Goal: Use online tool/utility: Use online tool/utility

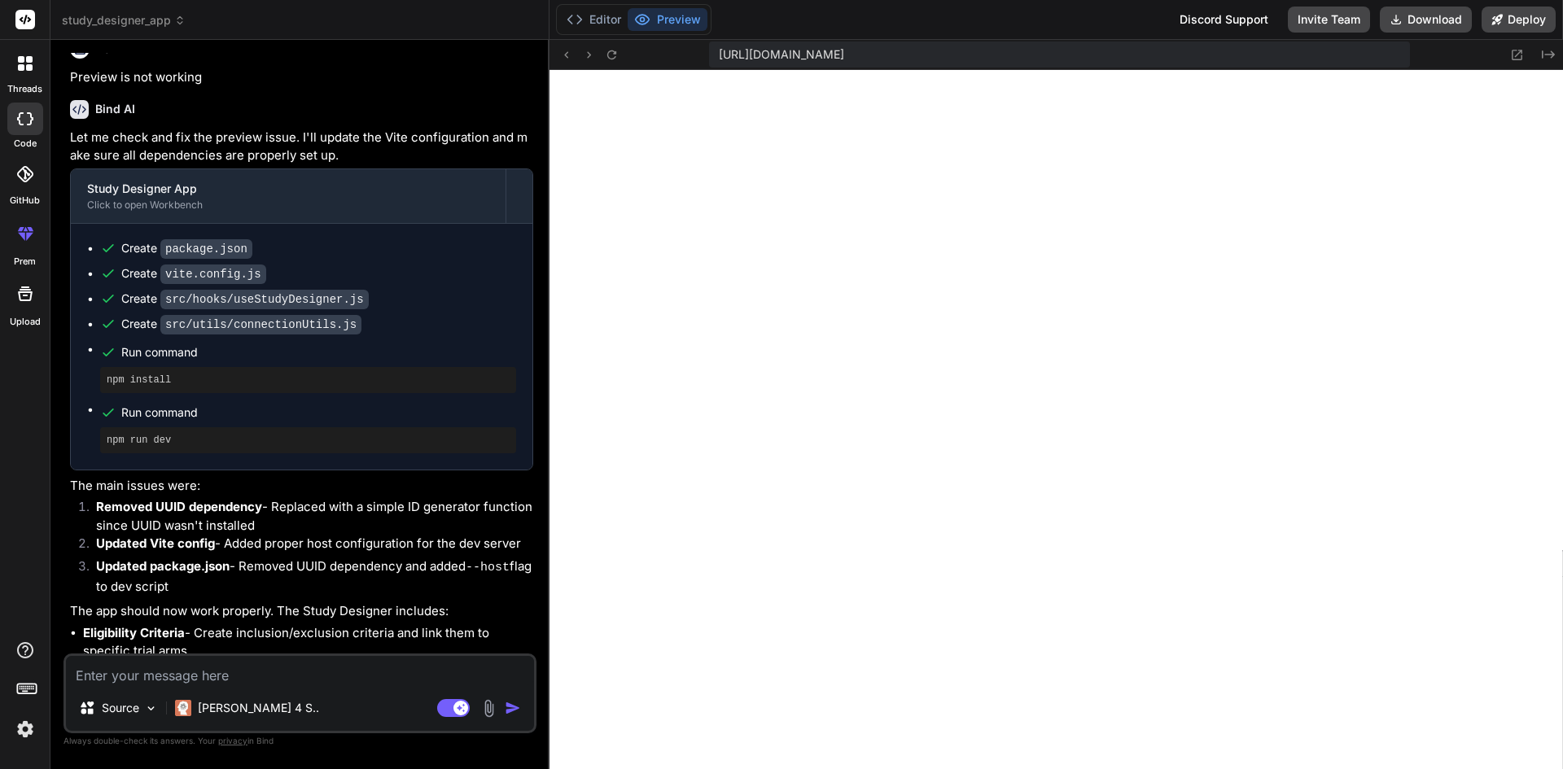
scroll to position [1470, 0]
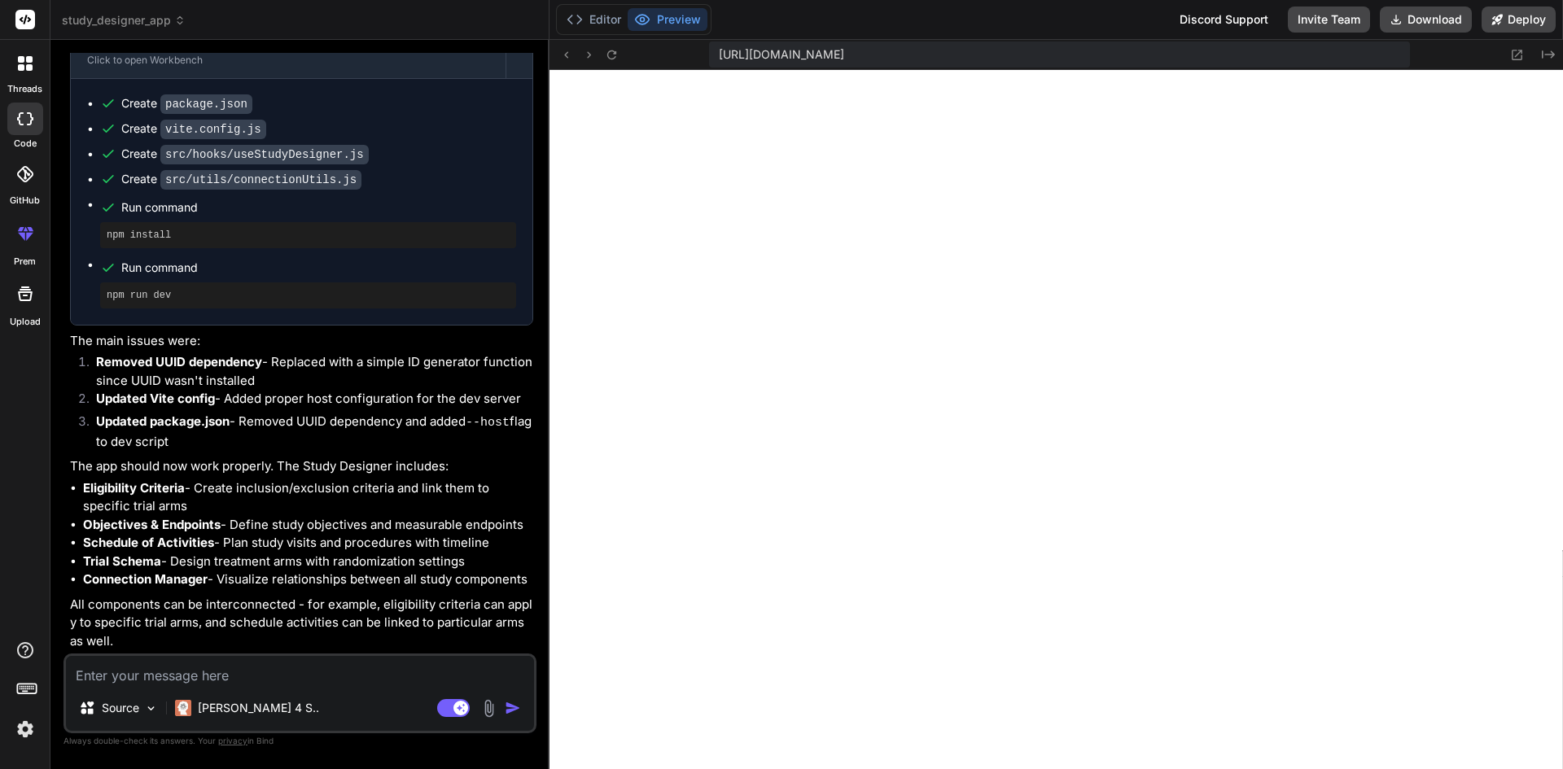
click at [844, 62] on span "[URL][DOMAIN_NAME]" at bounding box center [781, 54] width 125 height 16
click at [844, 59] on span "[URL][DOMAIN_NAME]" at bounding box center [781, 54] width 125 height 16
click at [423, 651] on div "Bind AI Let me check and fix the preview issue. I'll update the Vite configurat…" at bounding box center [301, 298] width 463 height 712
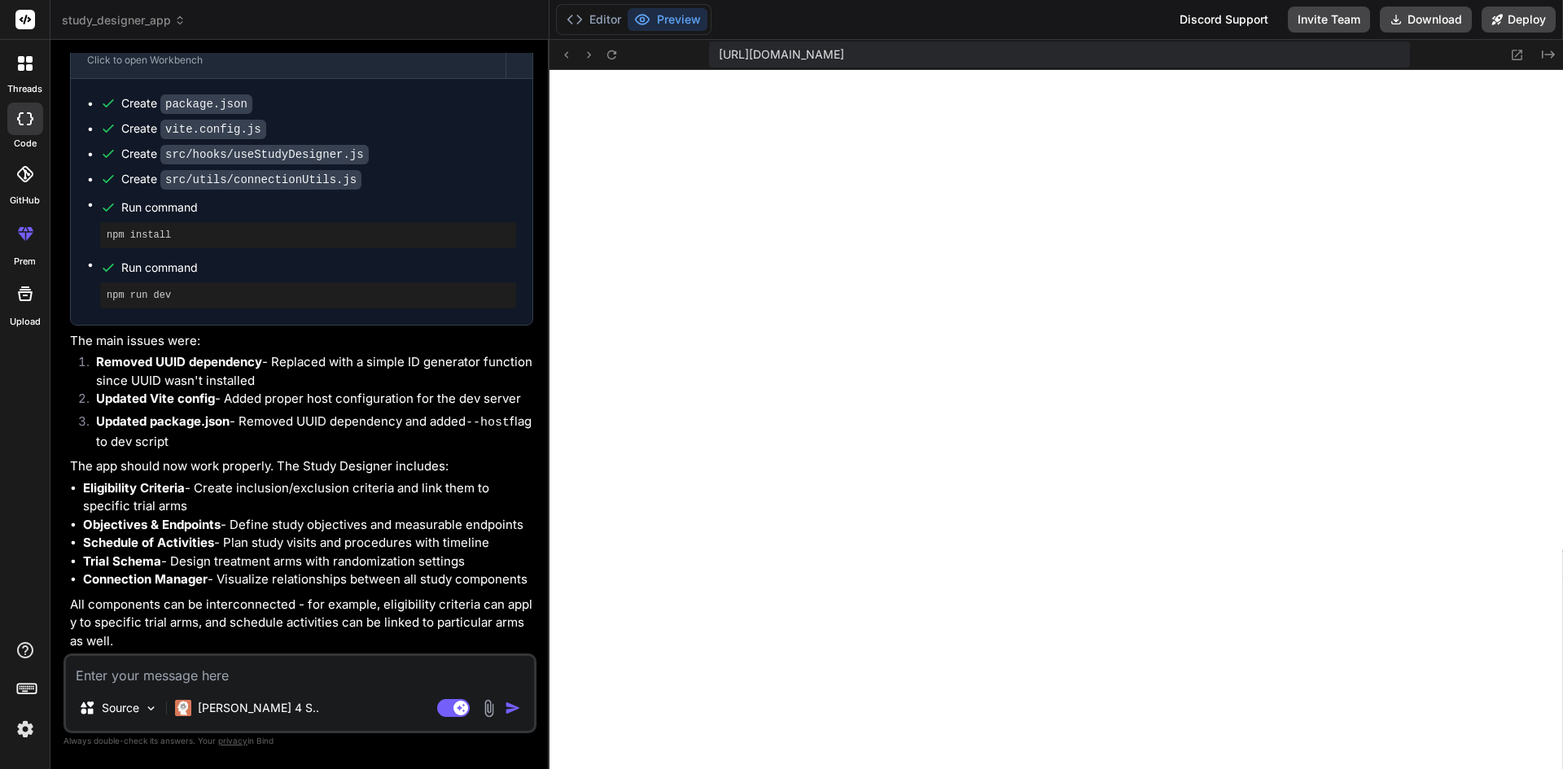
click at [418, 669] on textarea at bounding box center [300, 670] width 468 height 29
type textarea "p"
type textarea "x"
type textarea "pr"
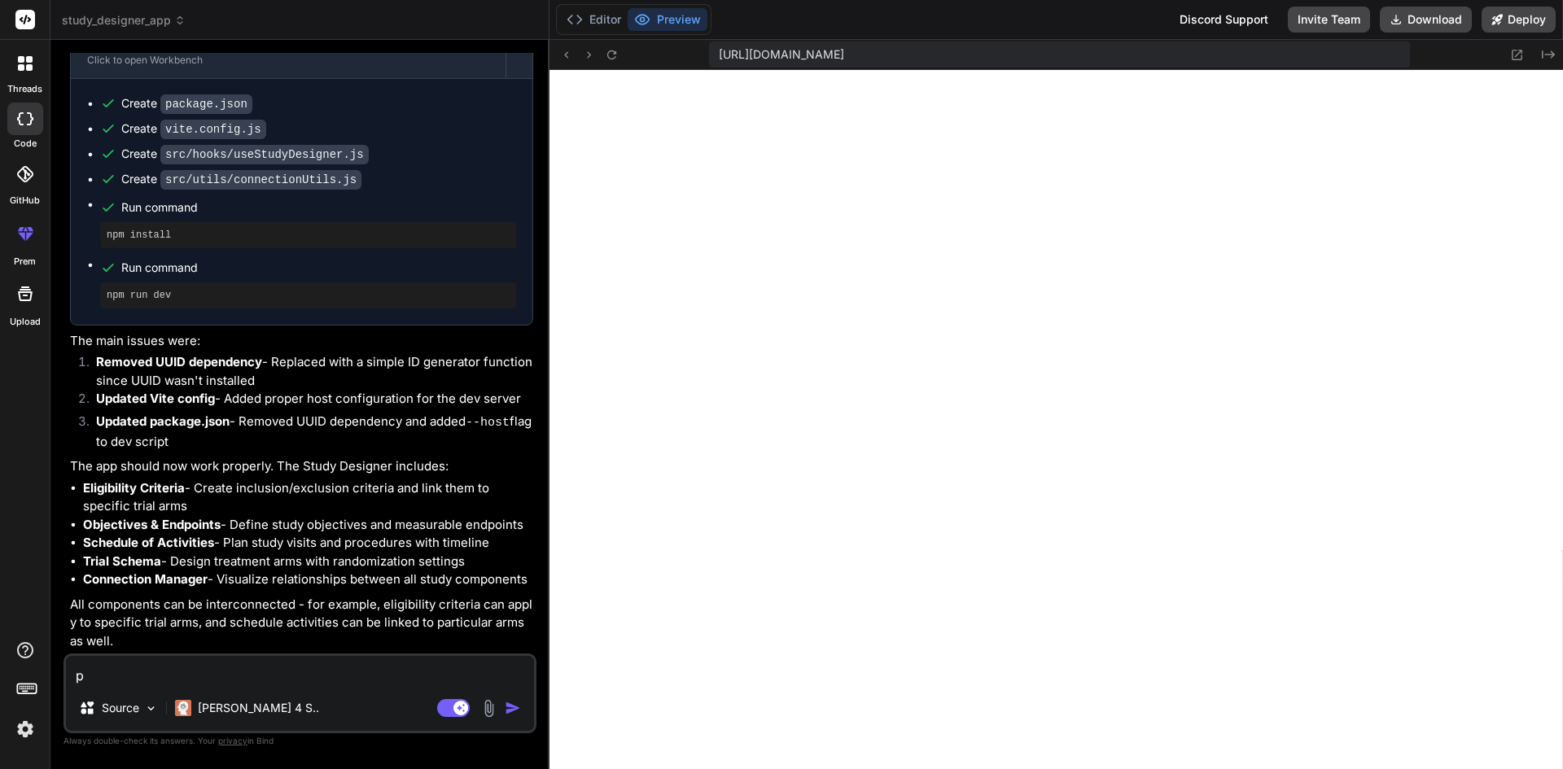
type textarea "x"
type textarea "pre"
type textarea "x"
type textarea "prev"
type textarea "x"
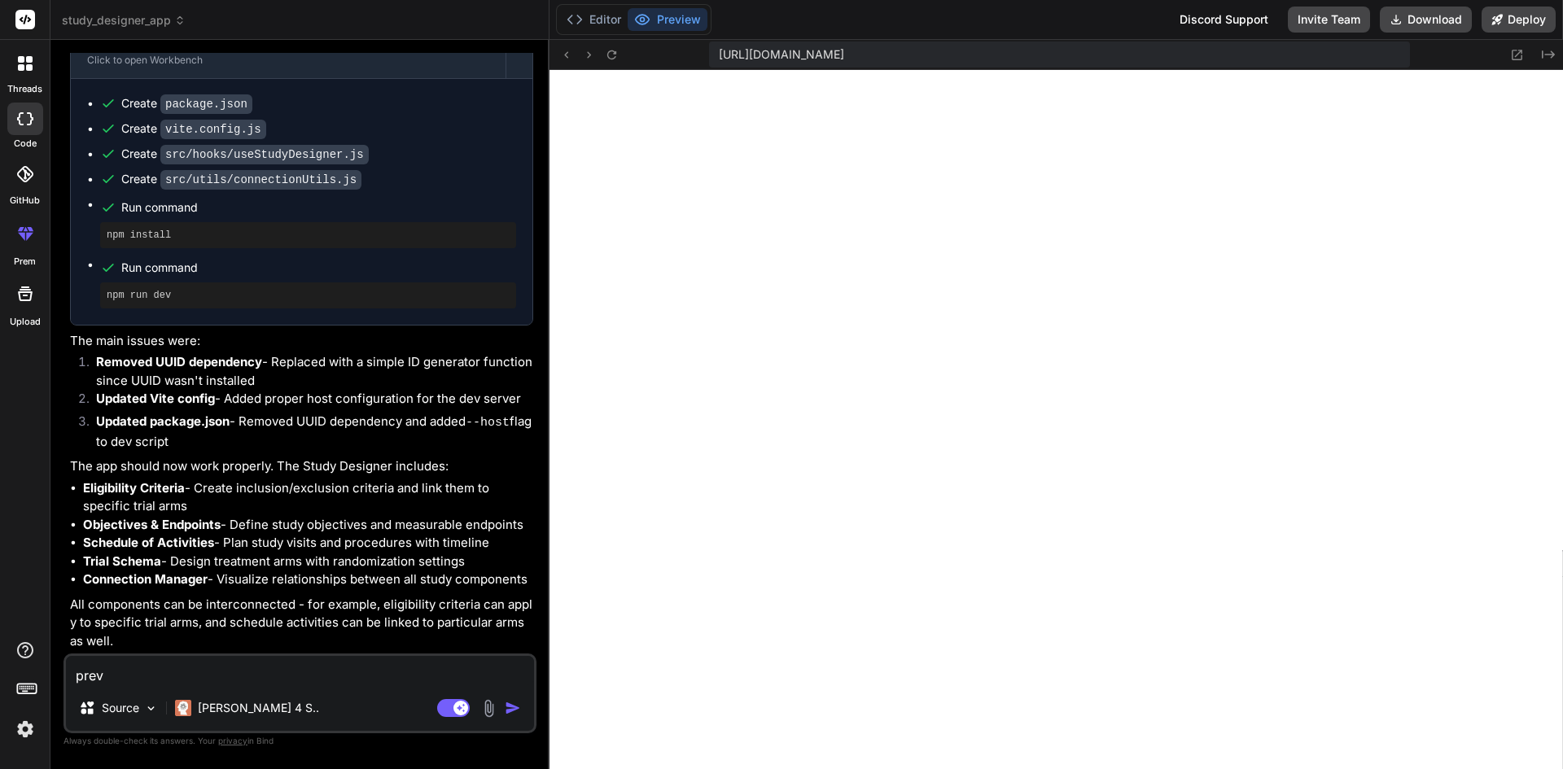
type textarea "previ"
type textarea "x"
type textarea "previe"
type textarea "x"
type textarea "preview"
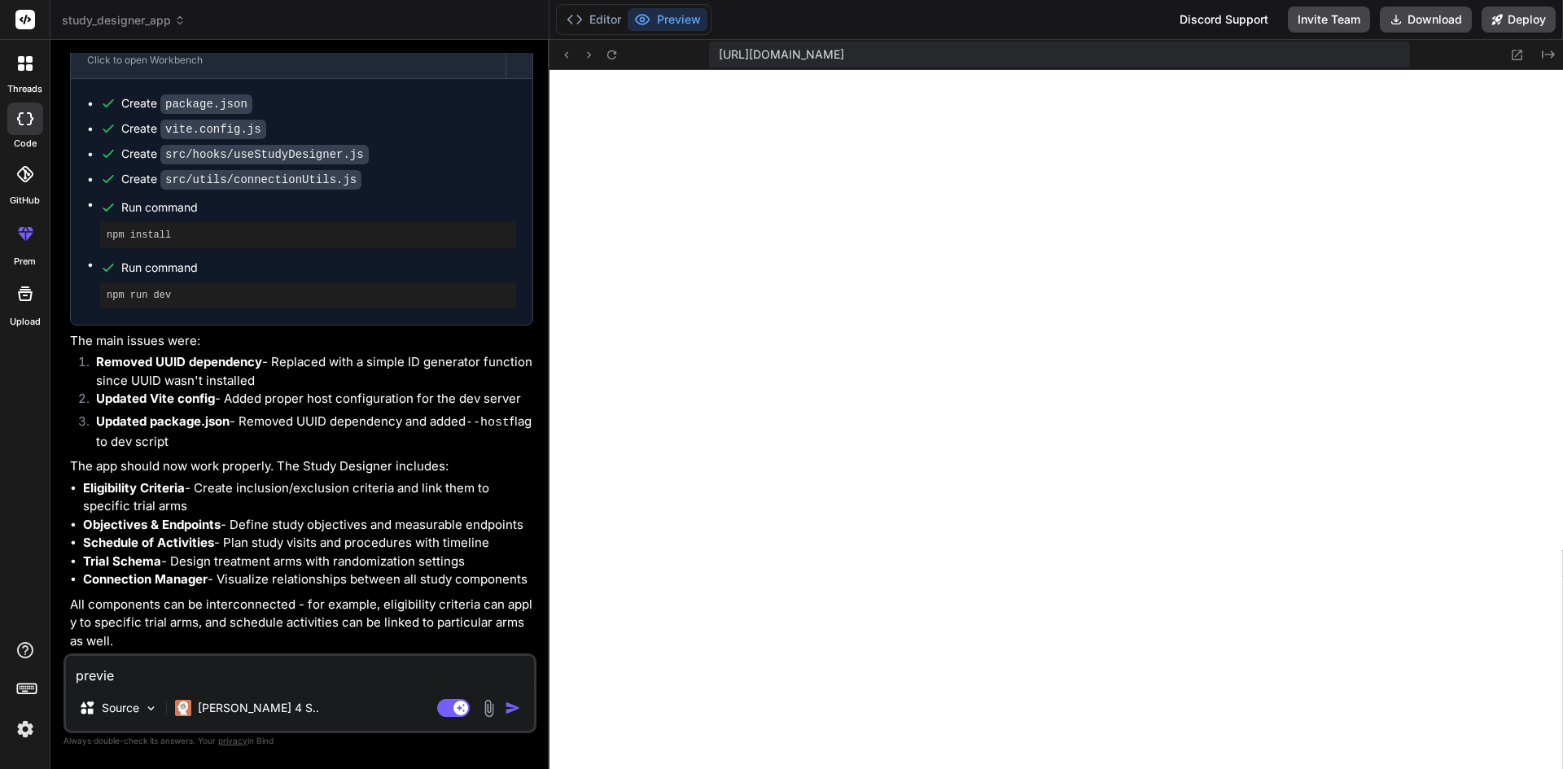
type textarea "x"
type textarea "preview"
type textarea "x"
type textarea "preview i"
type textarea "x"
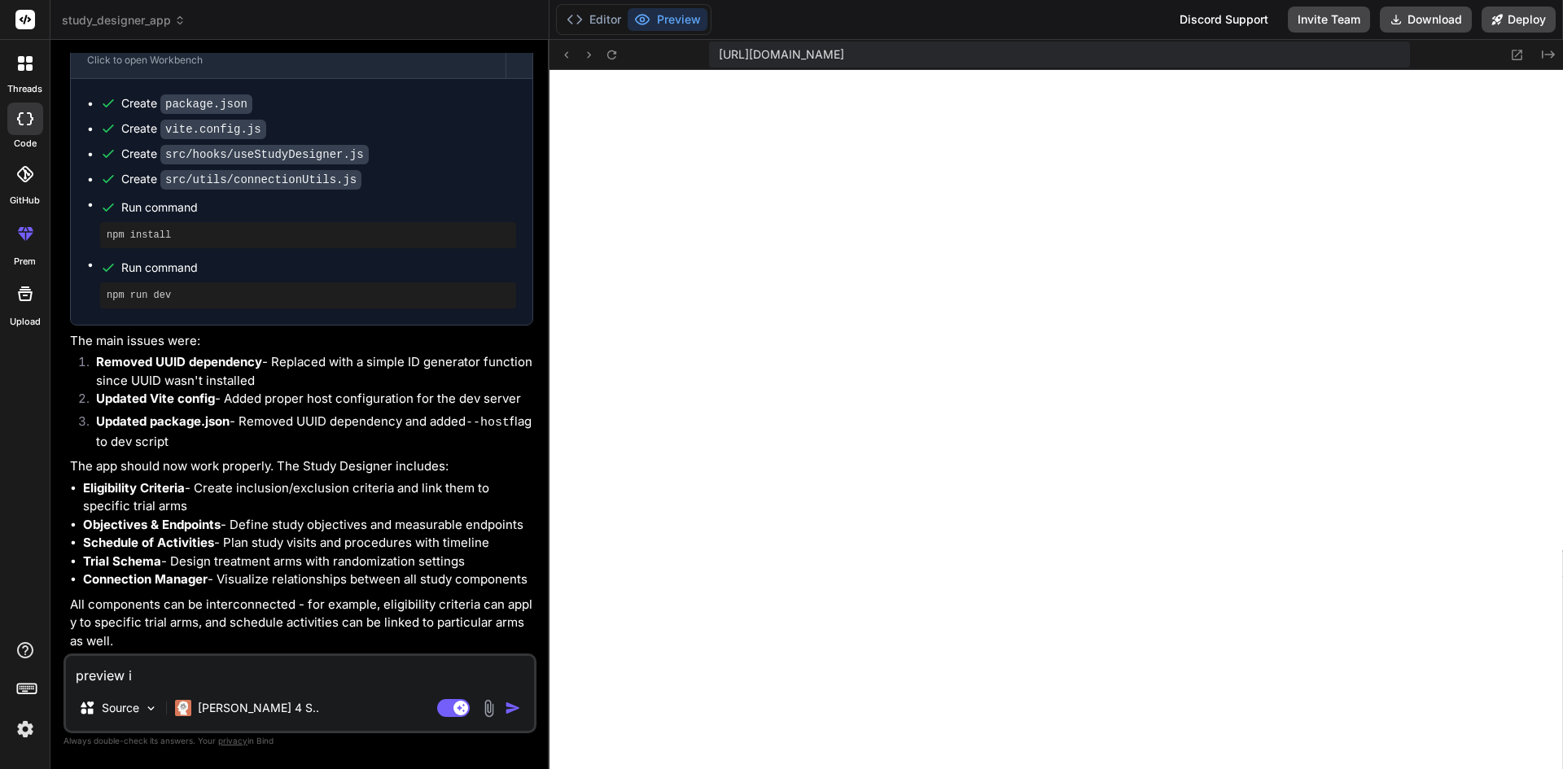
type textarea "preview is"
type textarea "x"
type textarea "preview is"
type textarea "x"
type textarea "preview is n"
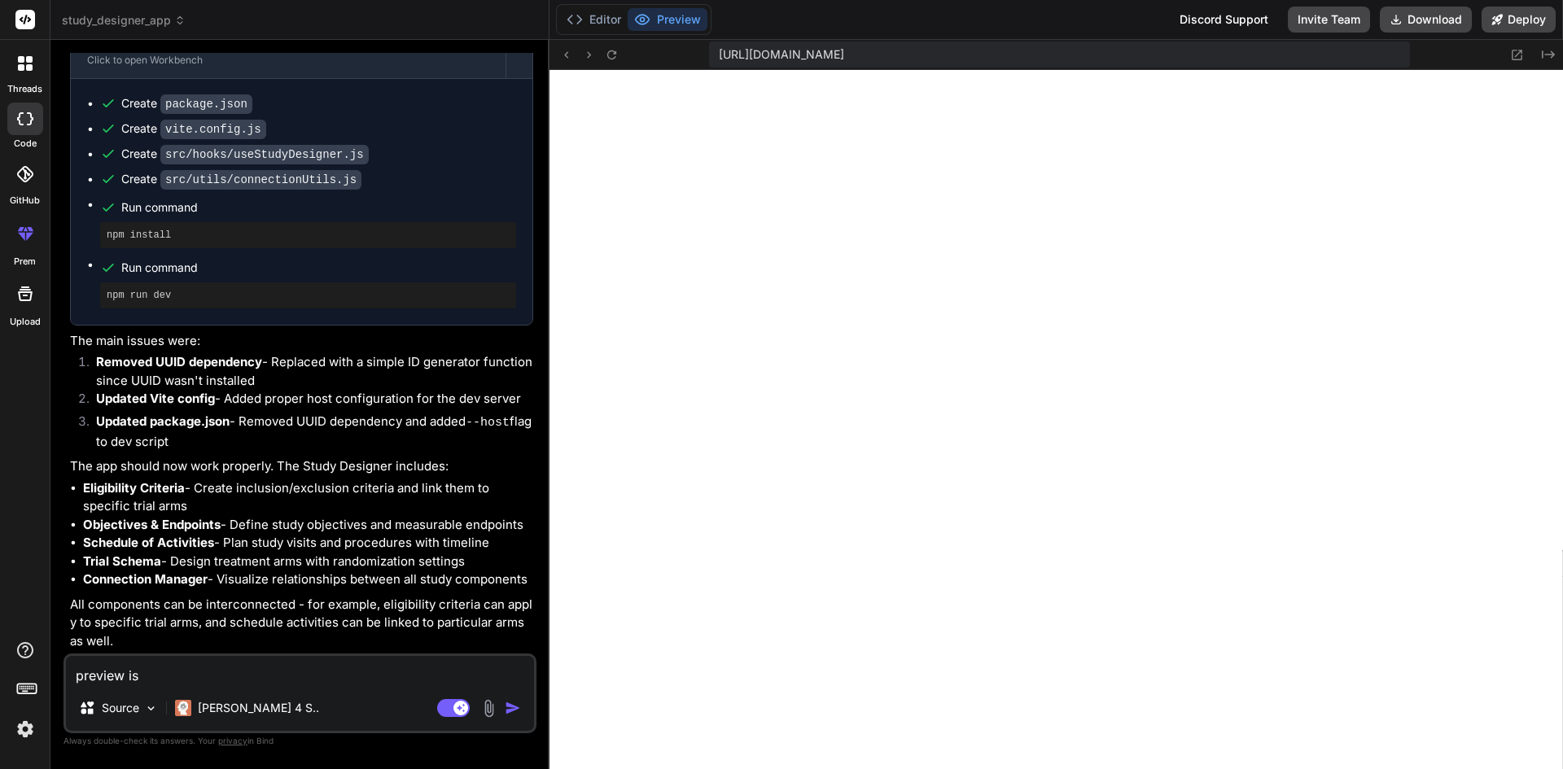
type textarea "x"
type textarea "preview is no"
type textarea "x"
type textarea "preview is not"
type textarea "x"
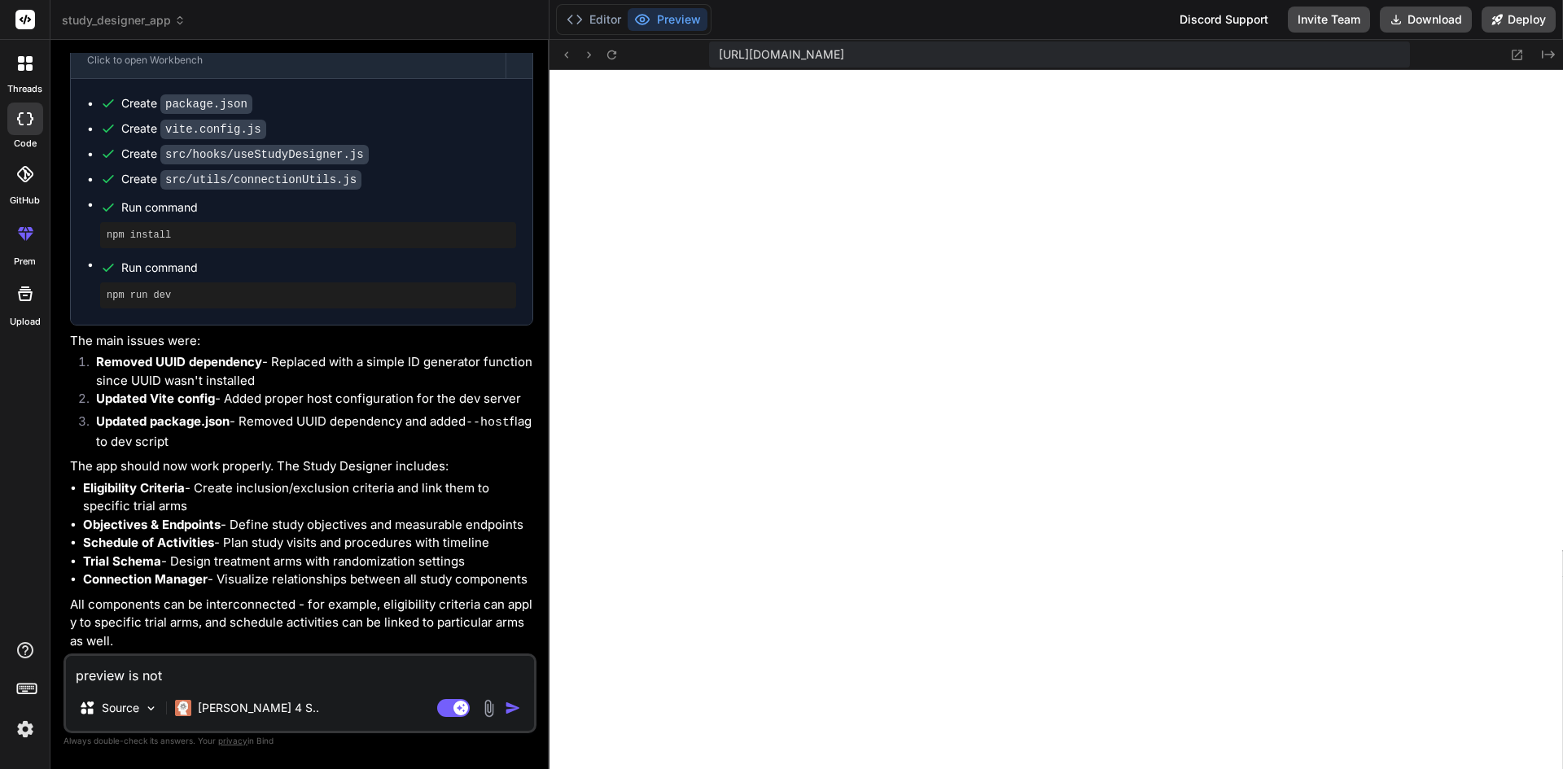
type textarea "preview is not"
type textarea "x"
type textarea "preview is not w"
type textarea "x"
type textarea "preview is not wo"
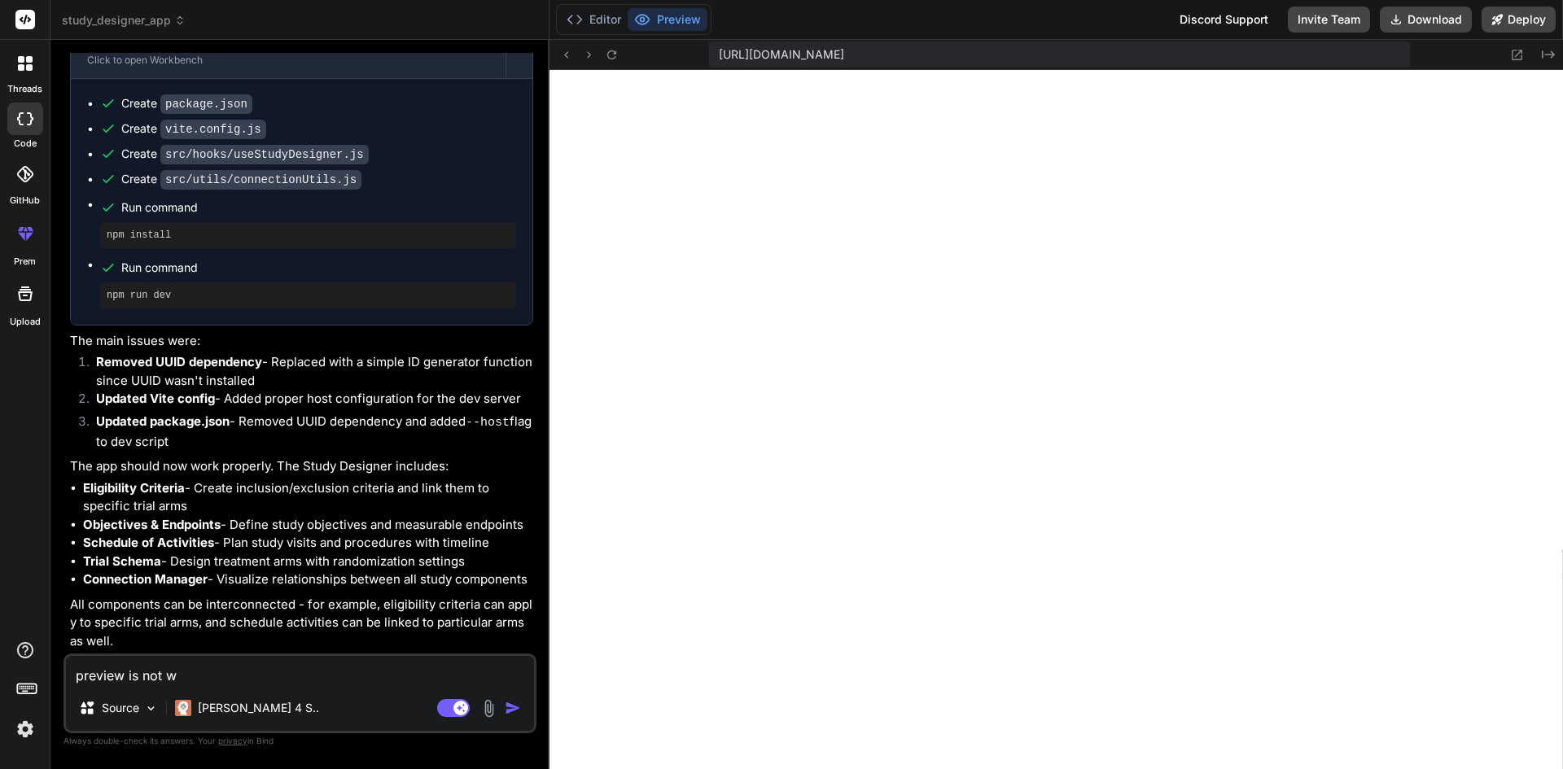
type textarea "x"
type textarea "preview is not wor"
type textarea "x"
type textarea "preview is not work"
type textarea "x"
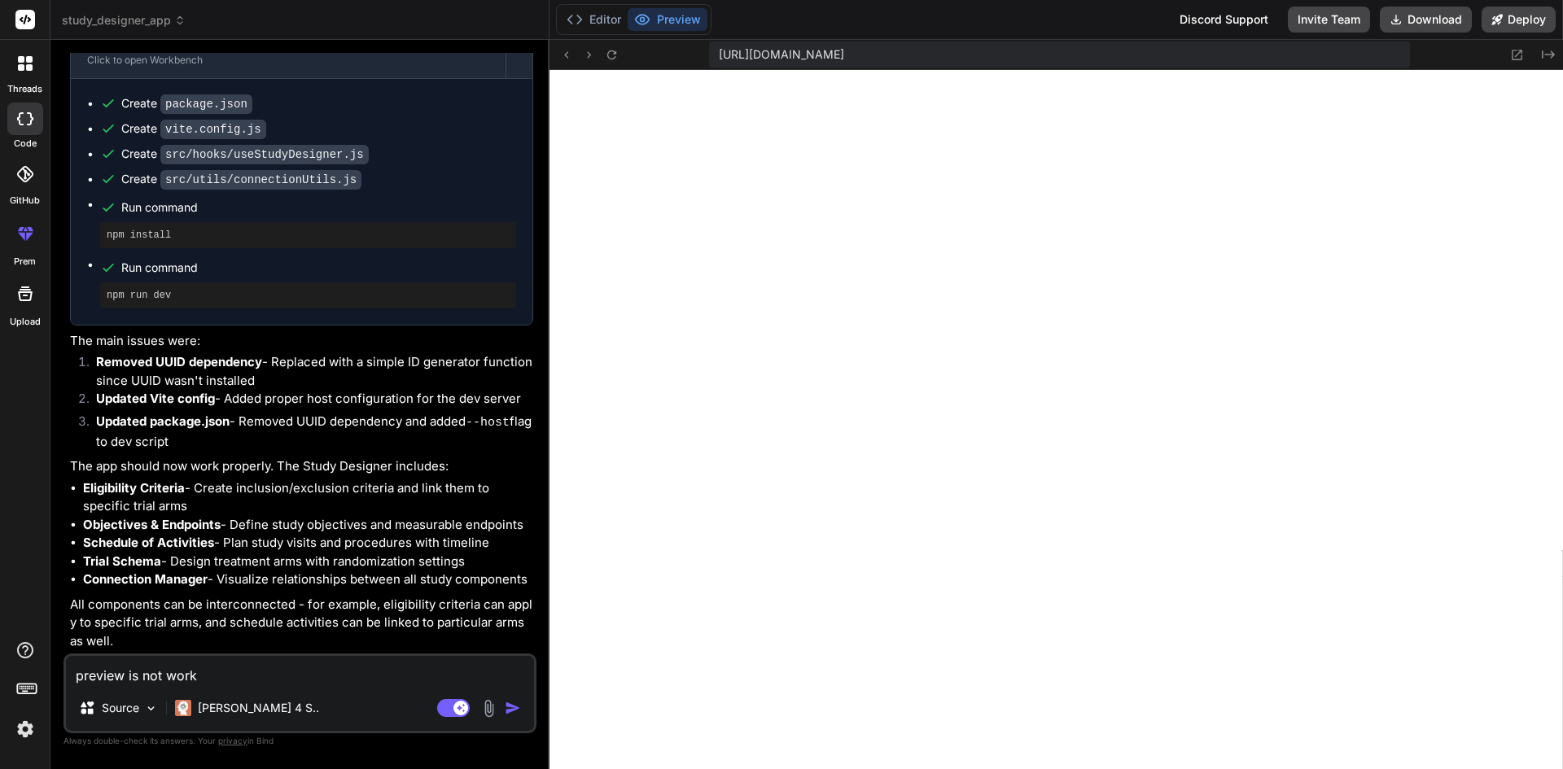
type textarea "preview is not worki"
type textarea "x"
type textarea "preview is not workin"
type textarea "x"
type textarea "preview is not working"
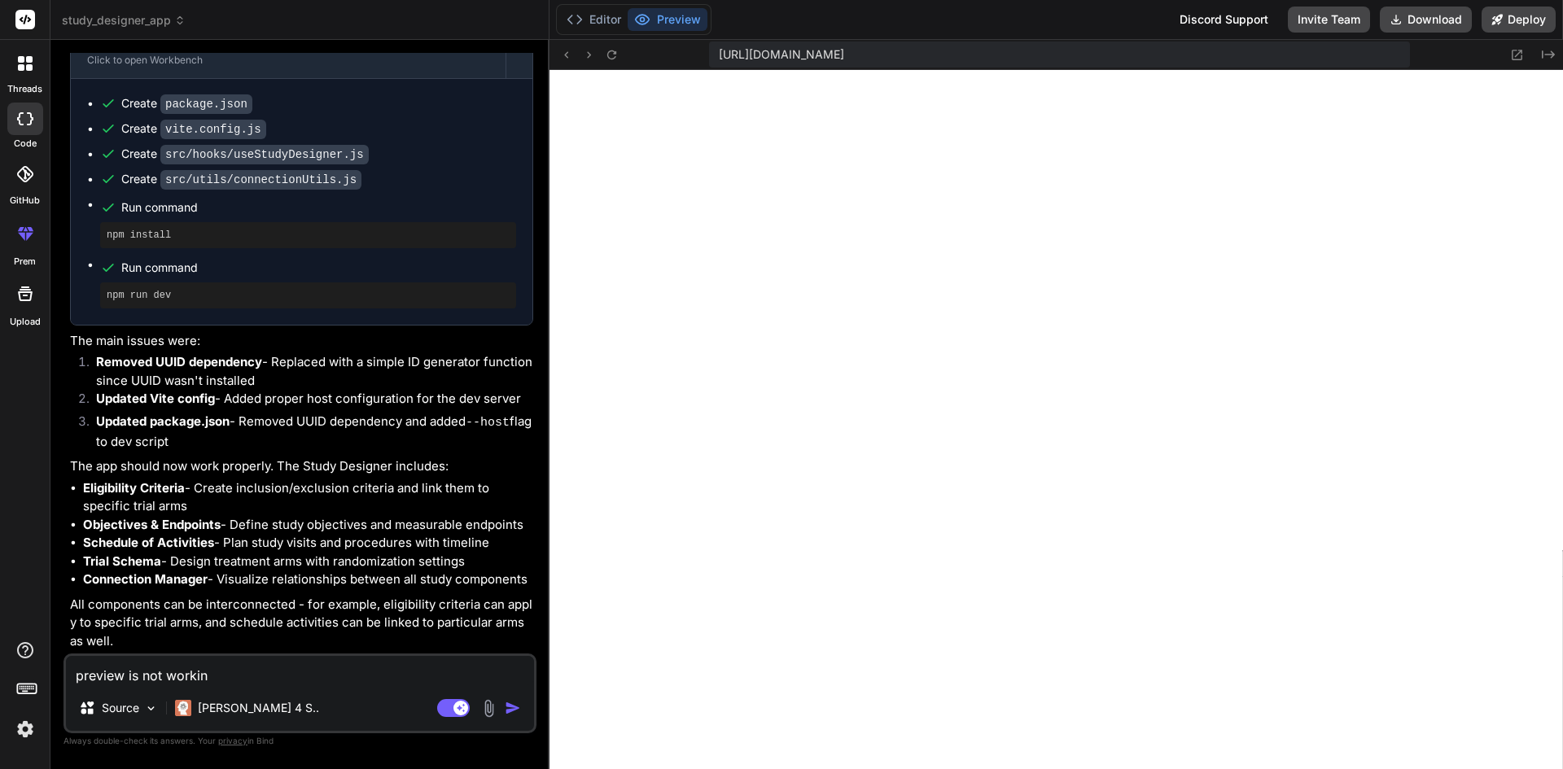
type textarea "x"
type textarea "preview is not working"
type textarea "x"
type textarea "preview is not working"
type textarea "x"
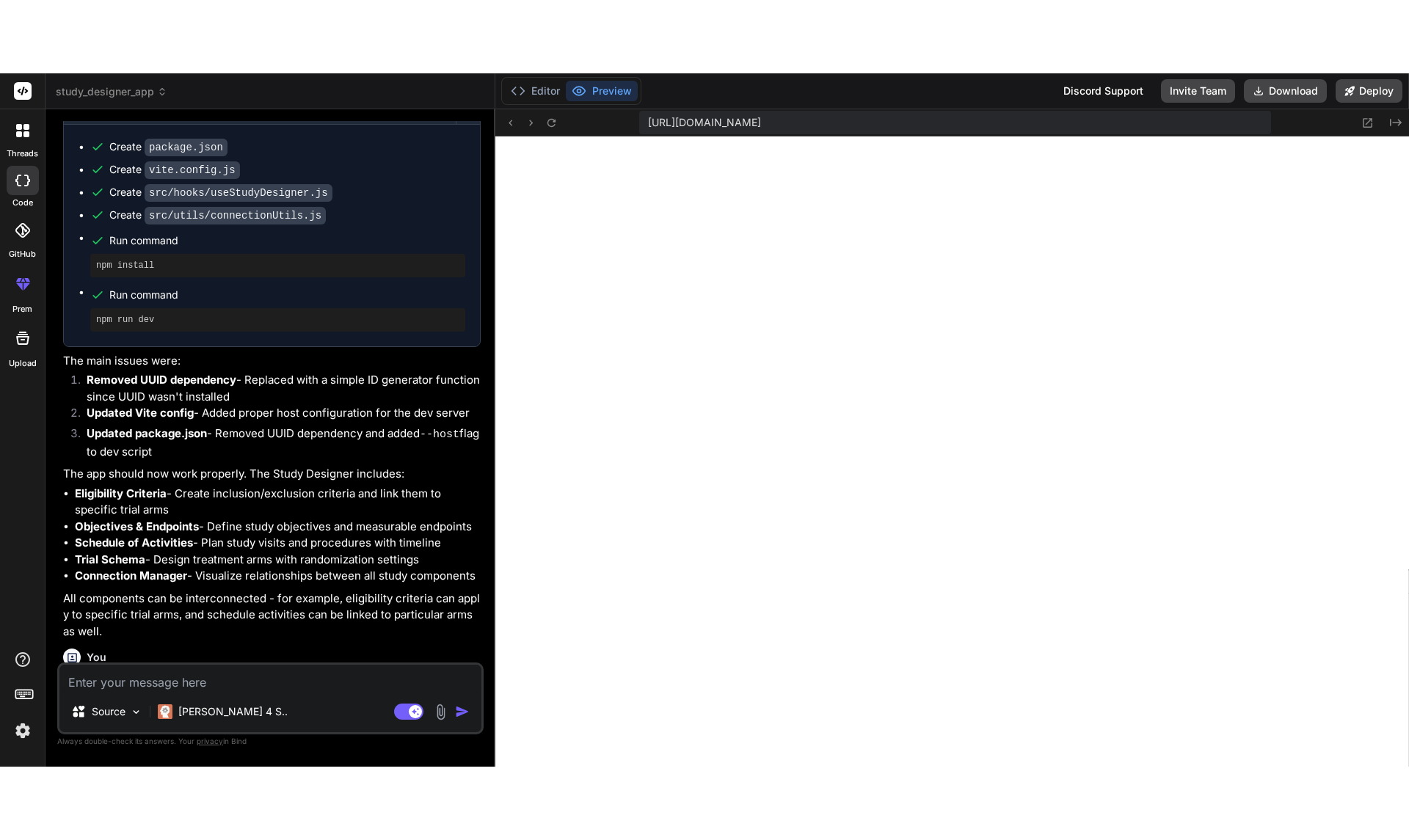
scroll to position [1478, 0]
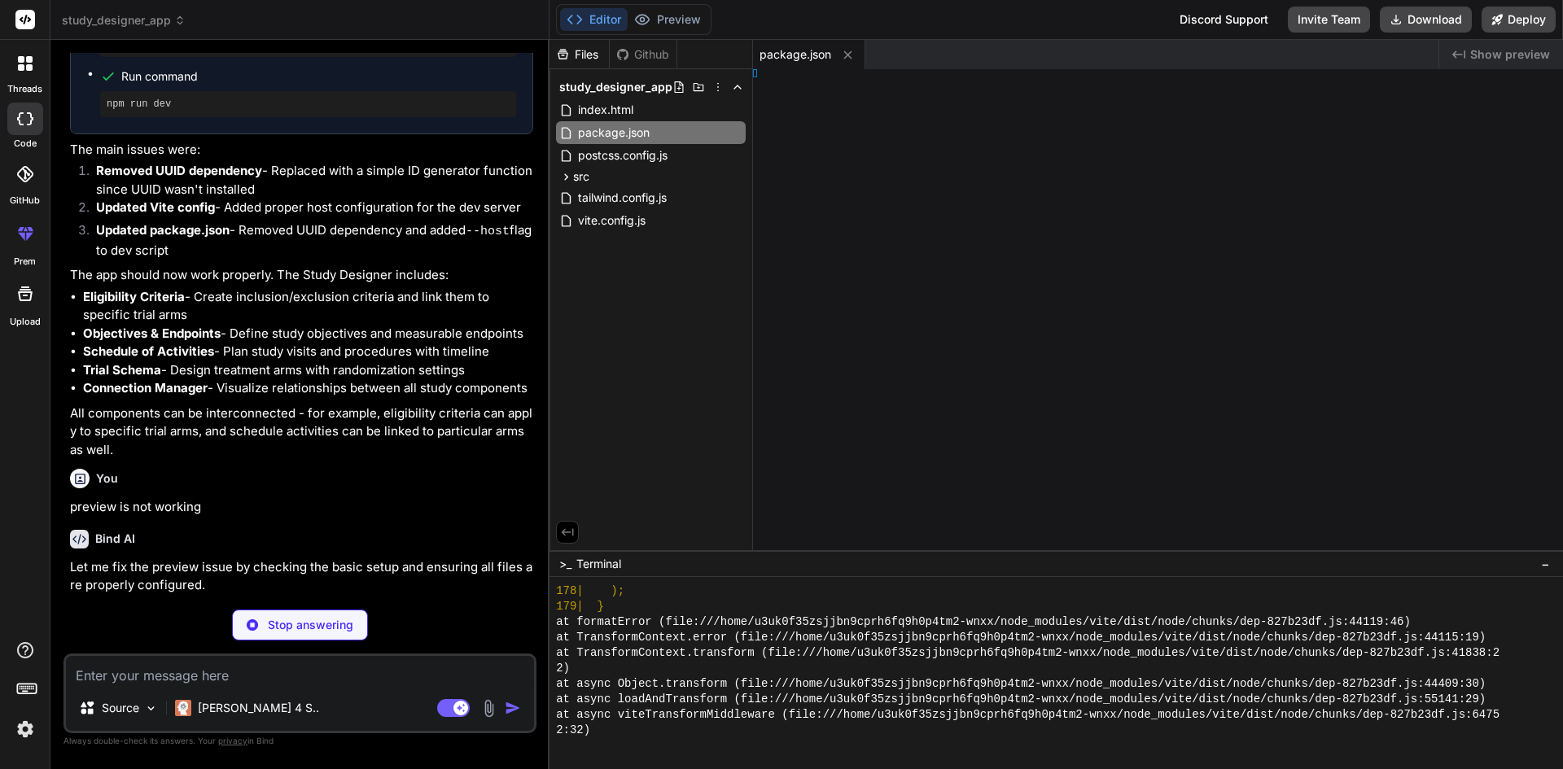
type textarea "x"
type textarea "ist' } })"
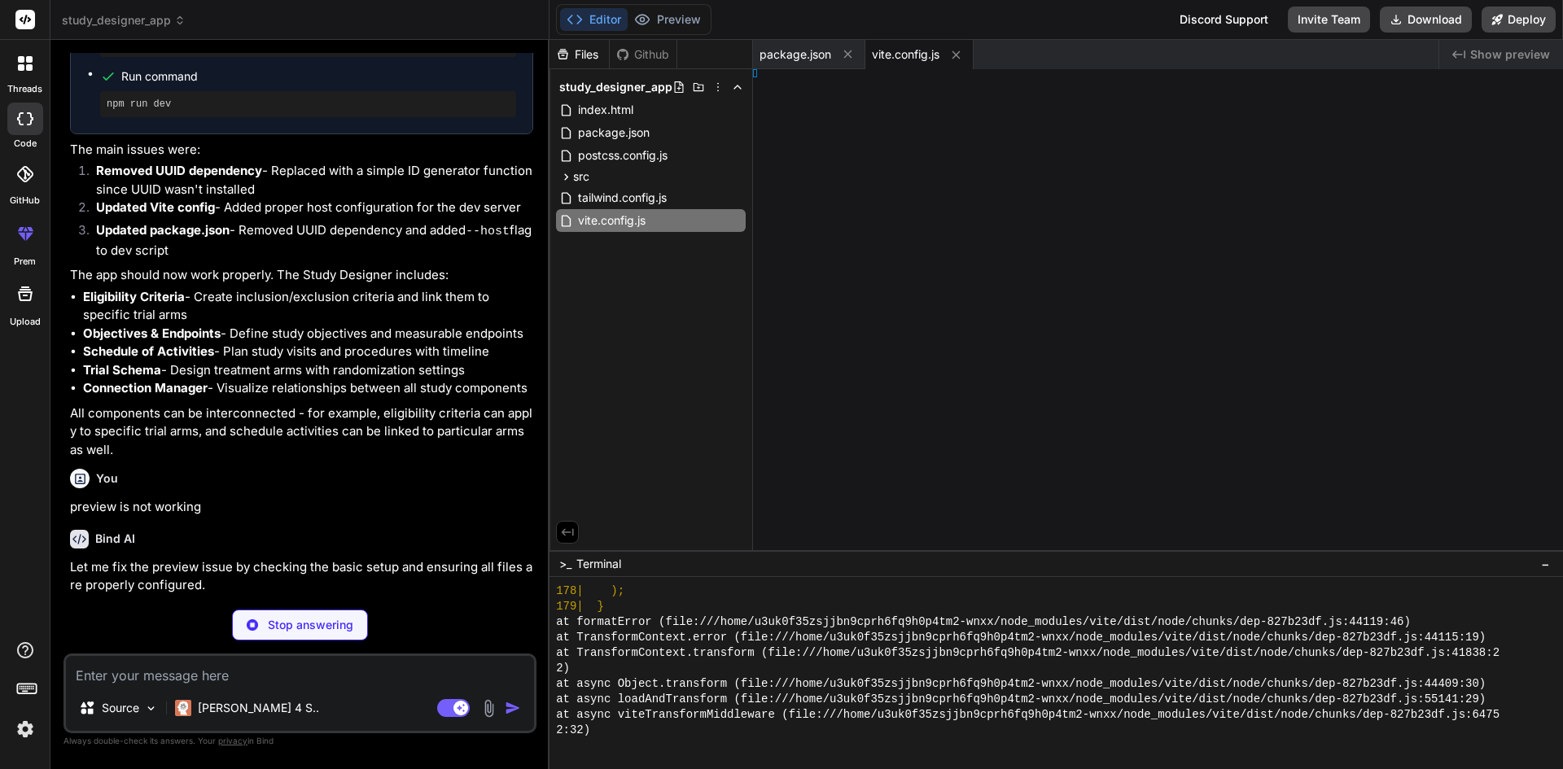
type textarea "x"
type textarea "> )"
type textarea "x"
type textarea "y> </html>"
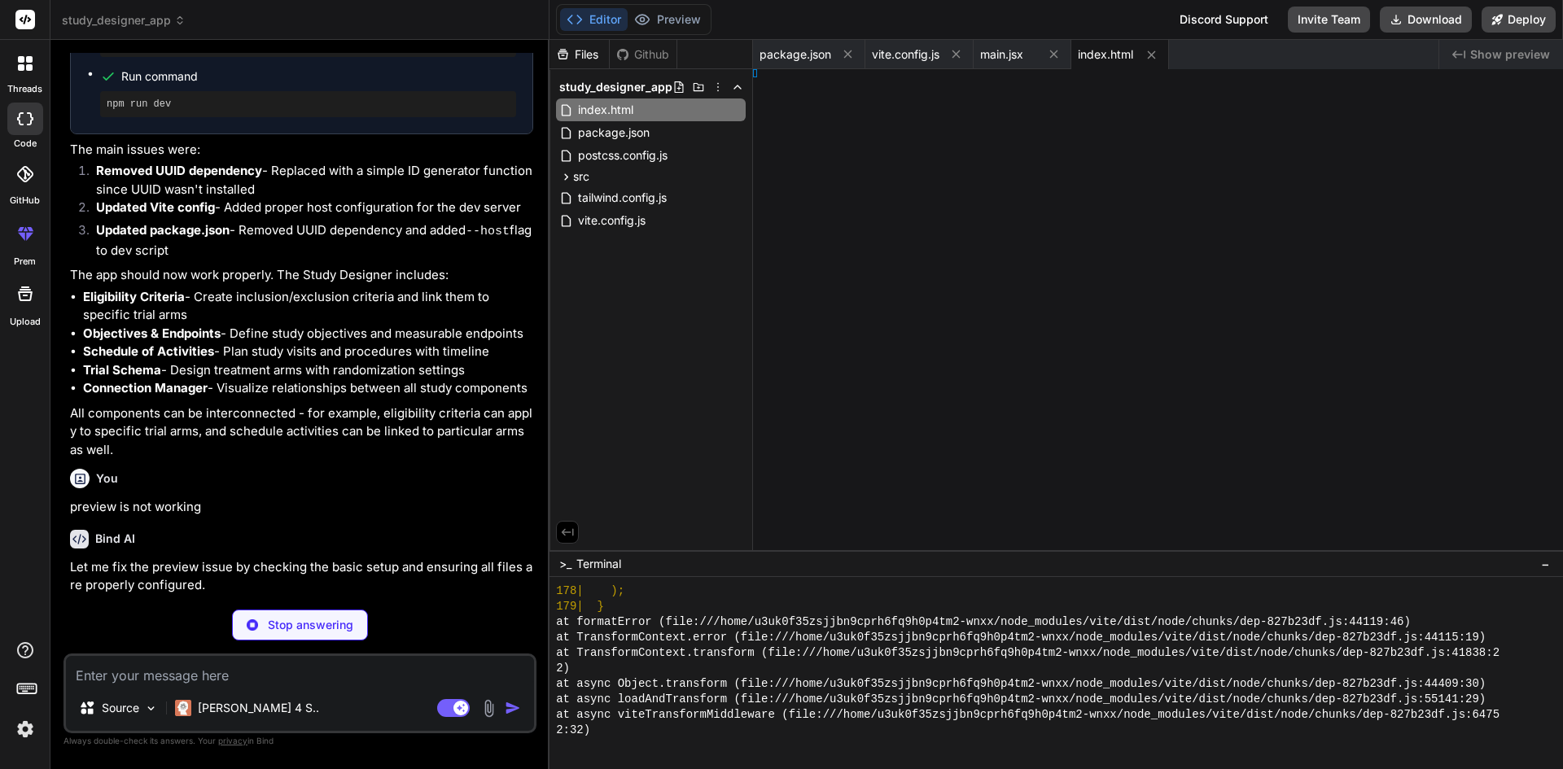
type textarea "x"
type textarea "App;"
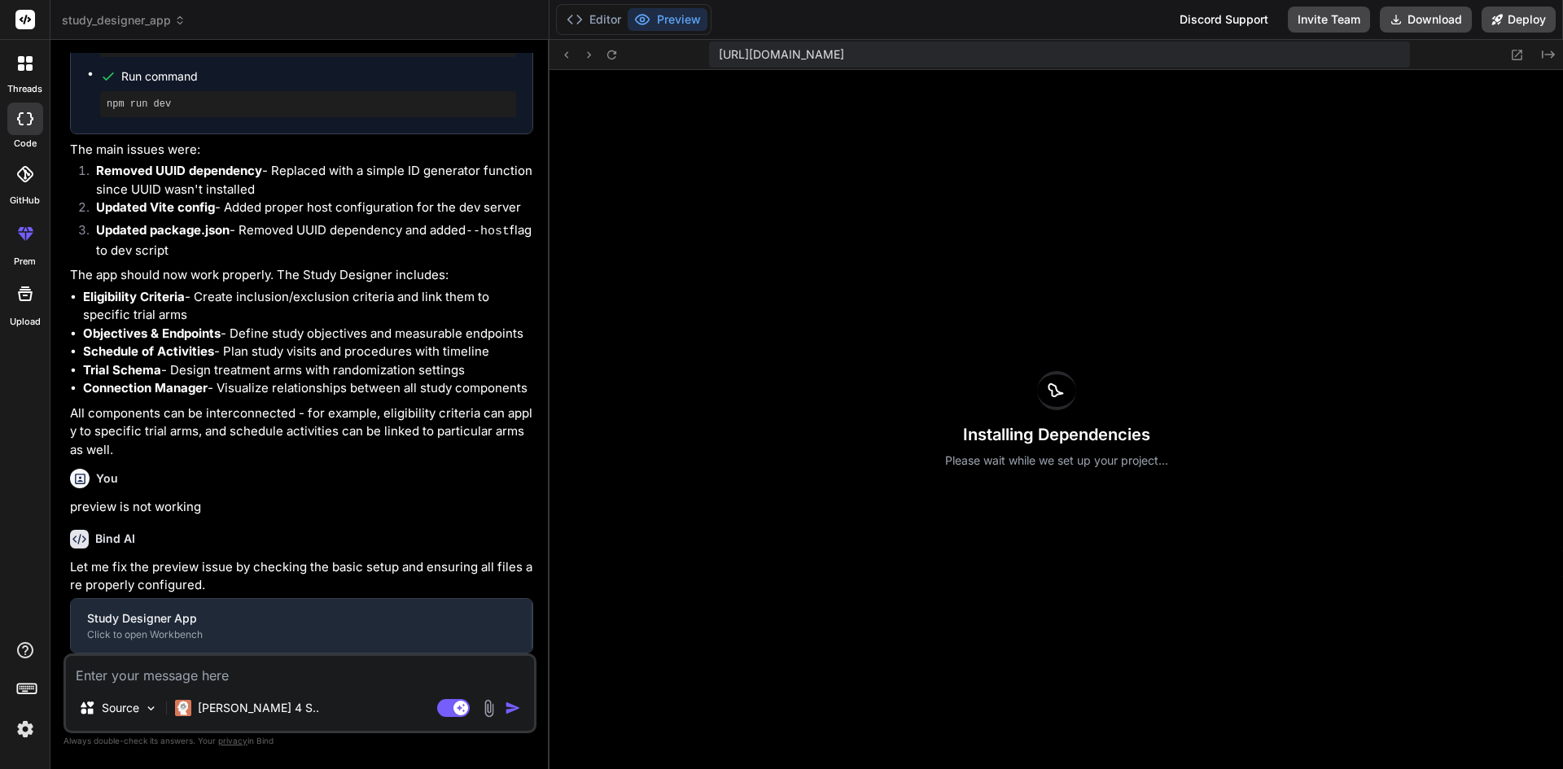
type textarea "x"
type textarea "export default App;"
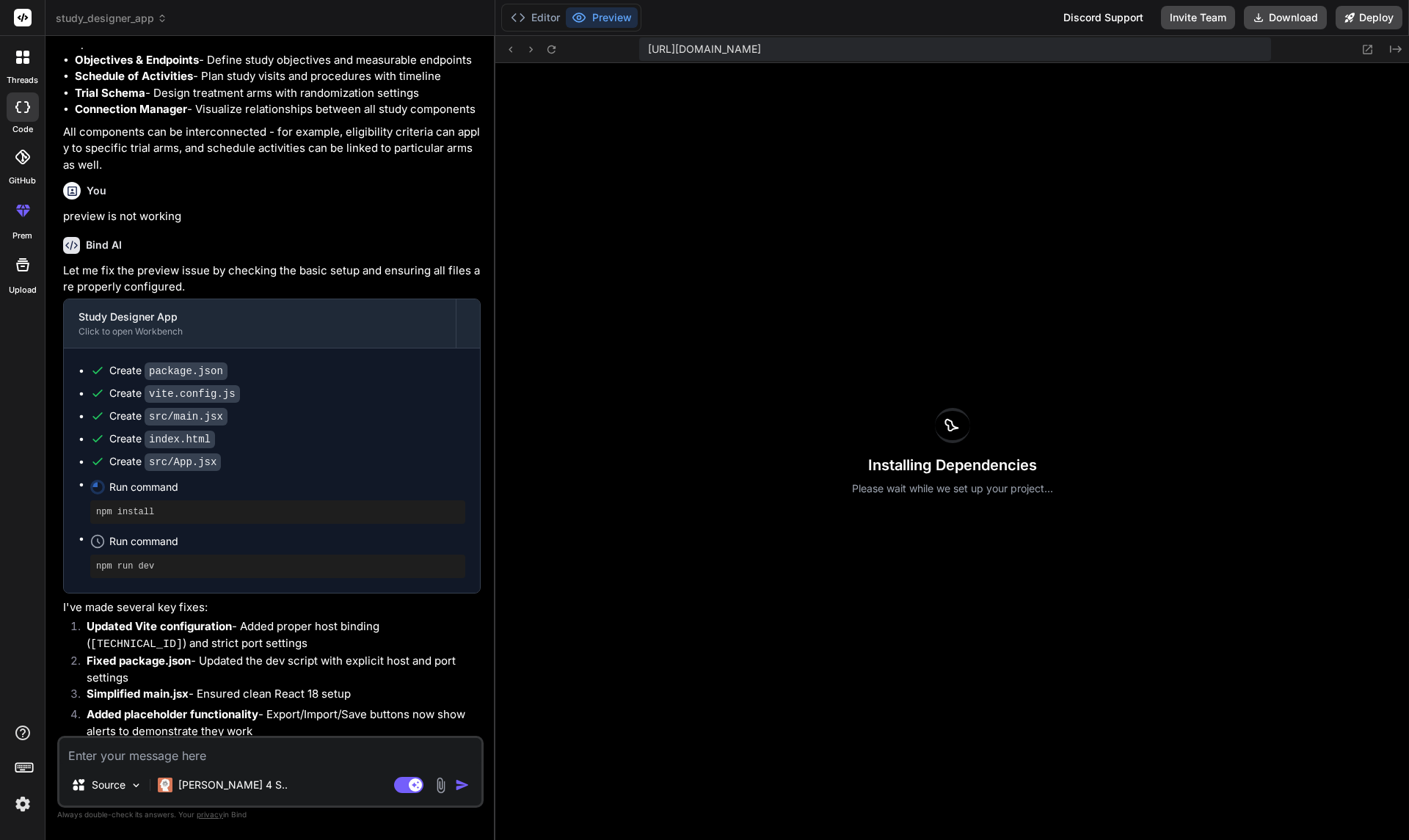
scroll to position [1885, 0]
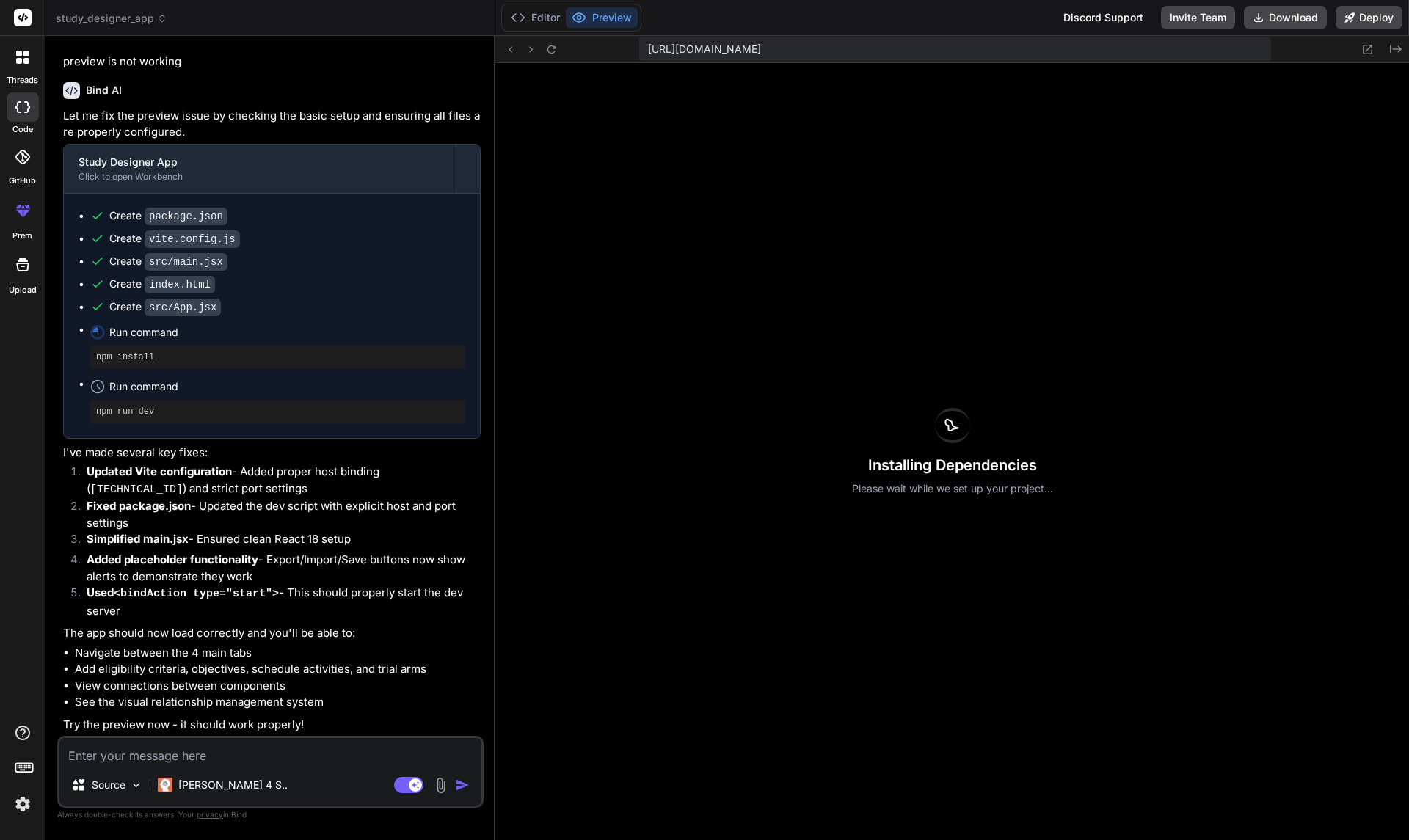
type textarea "x"
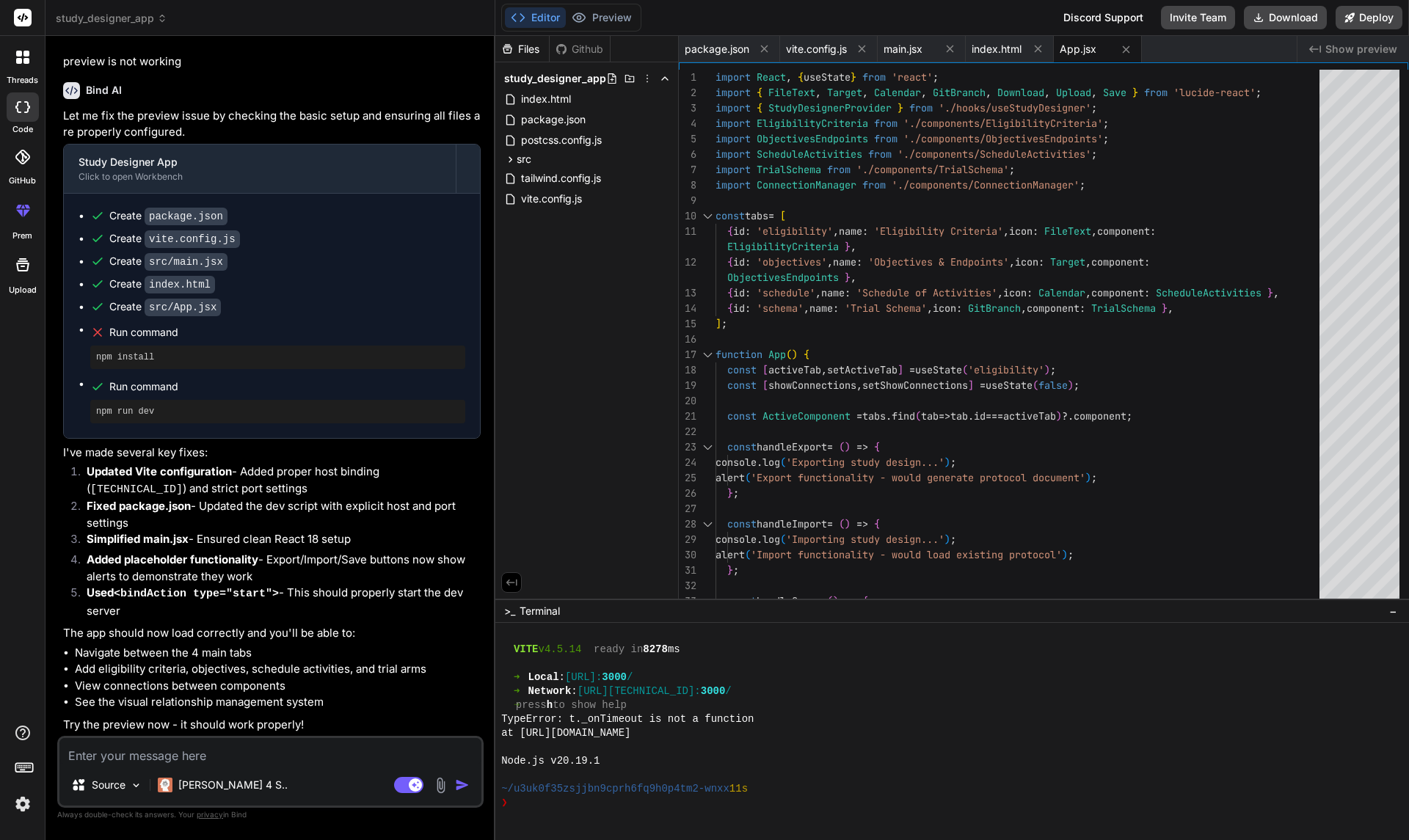
scroll to position [1980, 0]
click at [384, 594] on li "Used <bindAction type="start"> - This should properly start the dev server" at bounding box center [278, 602] width 406 height 34
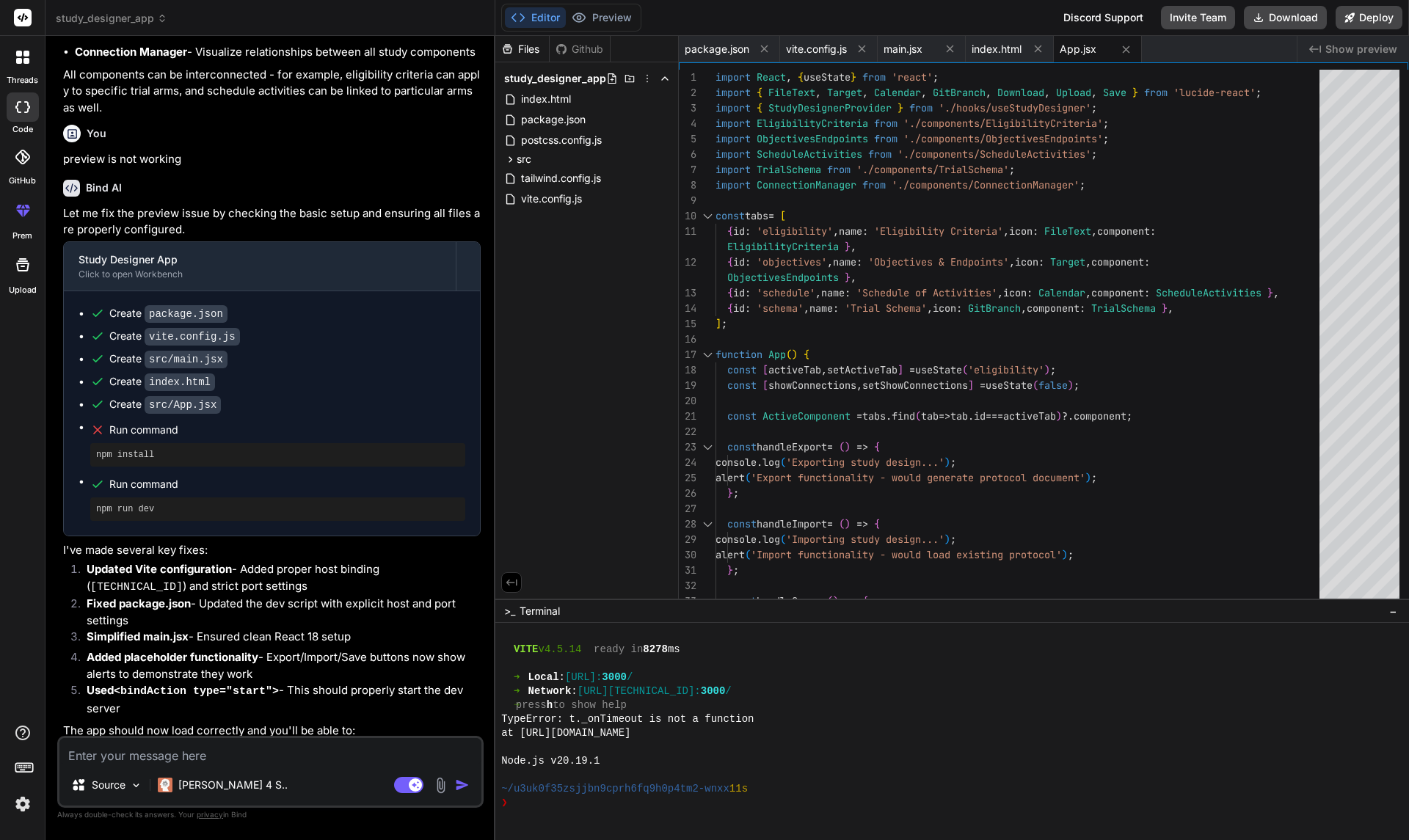
scroll to position [1885, 0]
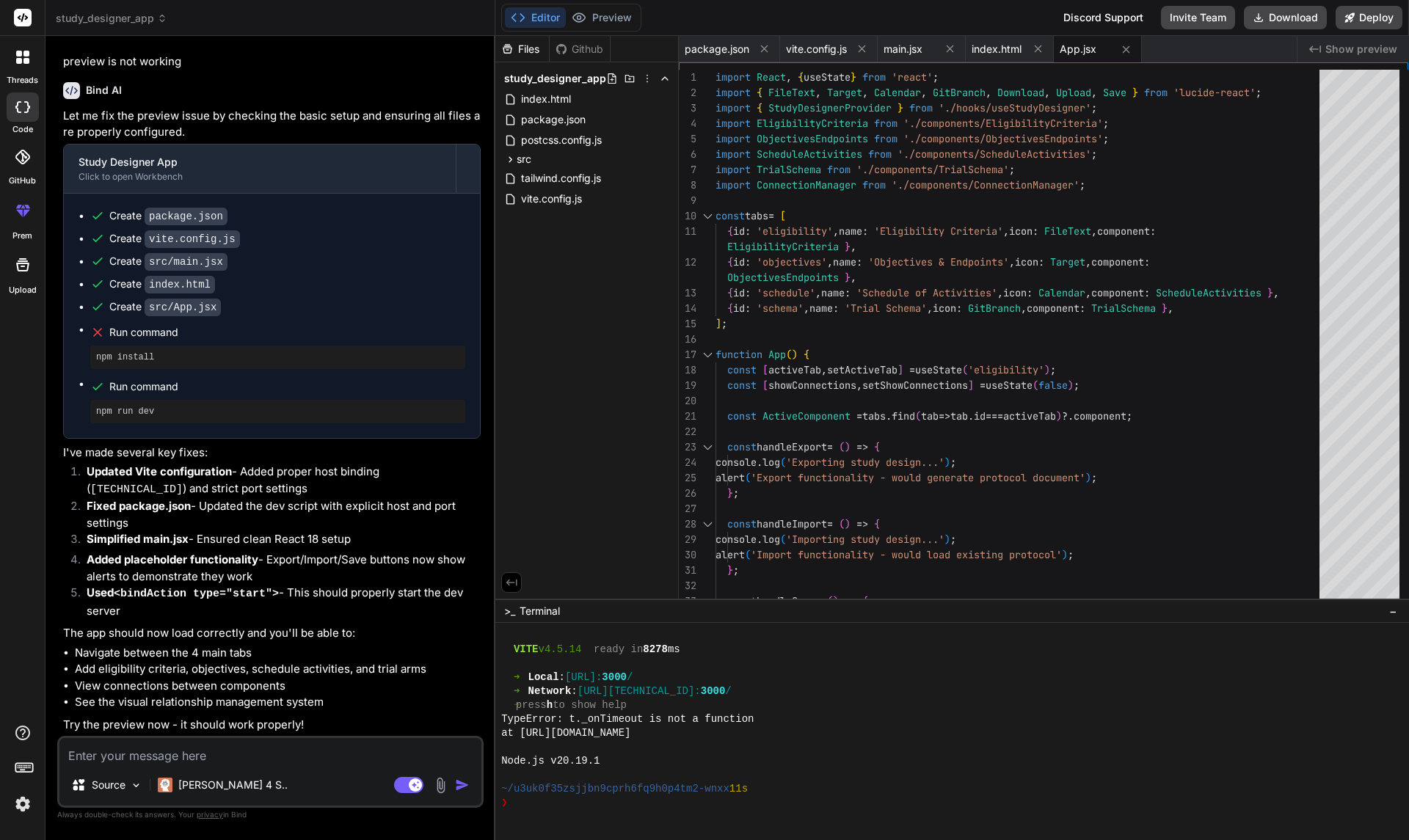
click at [282, 693] on textarea at bounding box center [270, 751] width 422 height 26
click at [468, 693] on div "Source Claude 4 S.." at bounding box center [270, 788] width 422 height 35
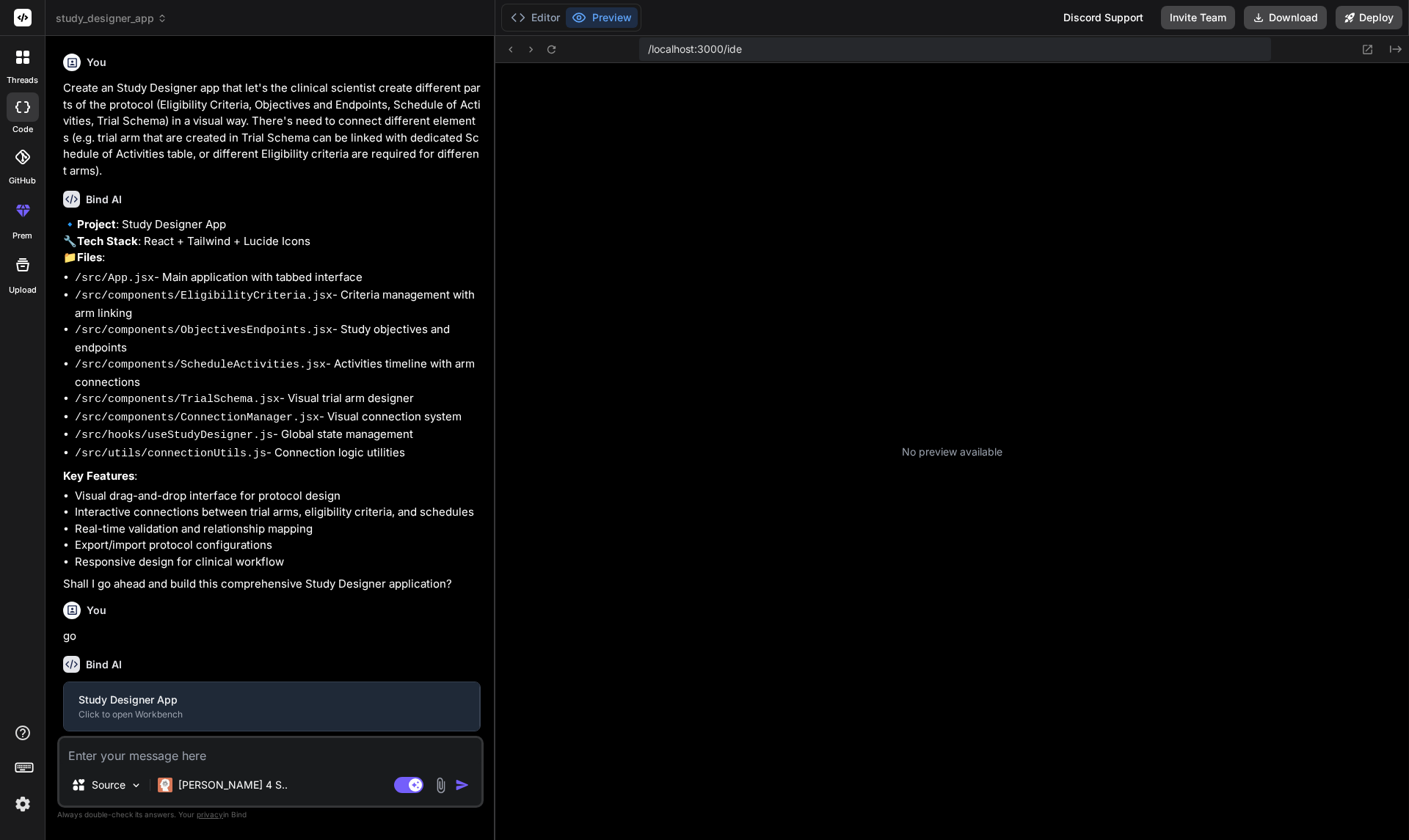
type textarea "x"
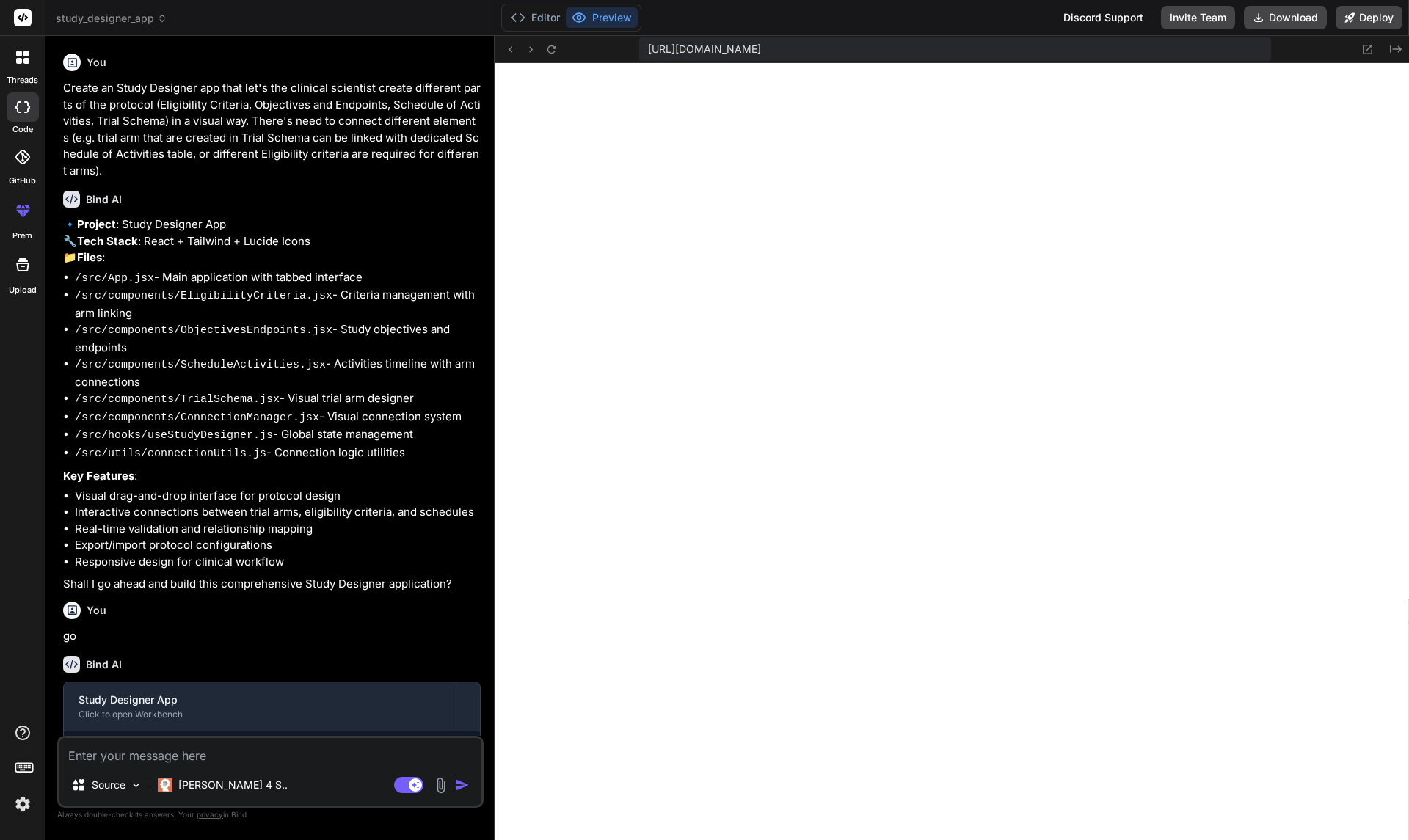
scroll to position [954, 0]
